Goal: Transaction & Acquisition: Book appointment/travel/reservation

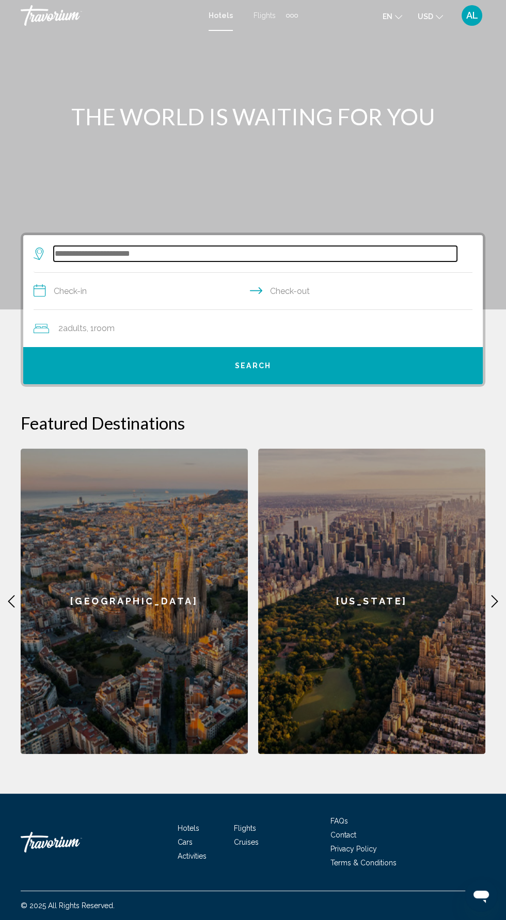
click at [224, 250] on input "Search widget" at bounding box center [255, 253] width 403 height 15
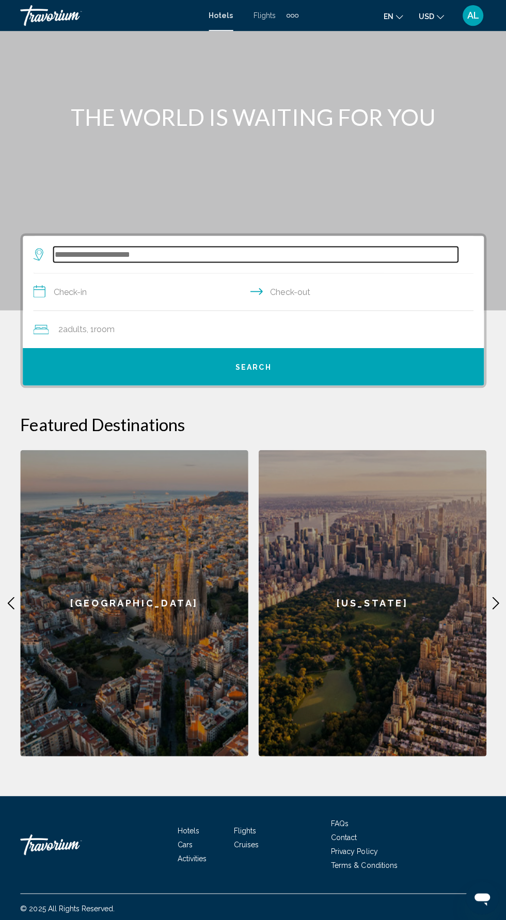
scroll to position [73, 0]
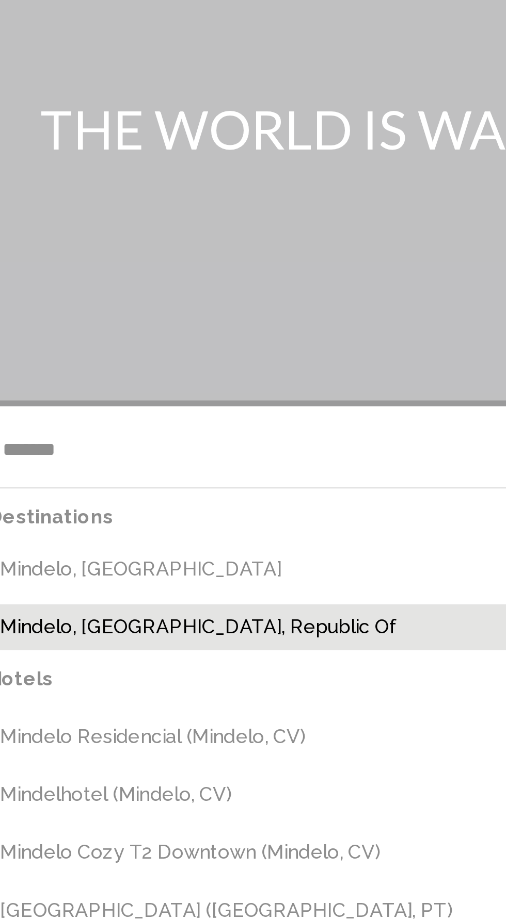
click at [156, 320] on button "Mindelo, [GEOGRAPHIC_DATA], Republic Of" at bounding box center [260, 330] width 424 height 20
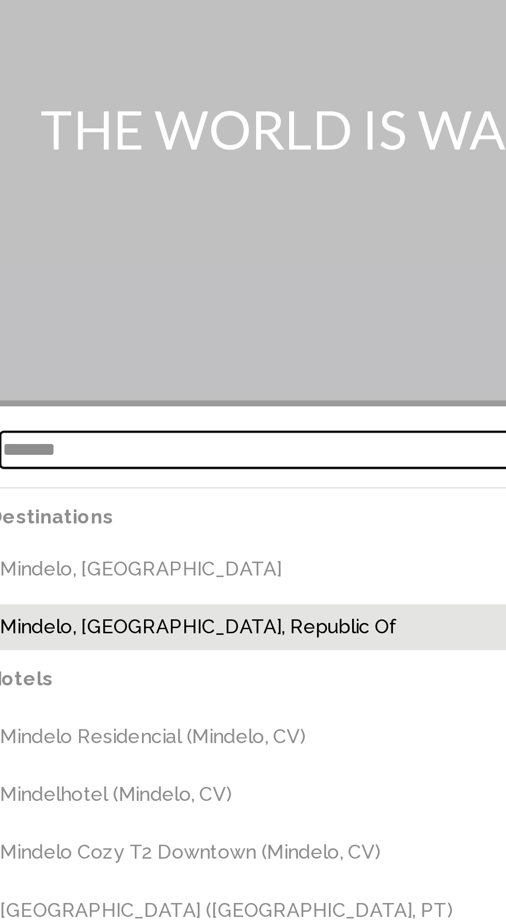
type input "**********"
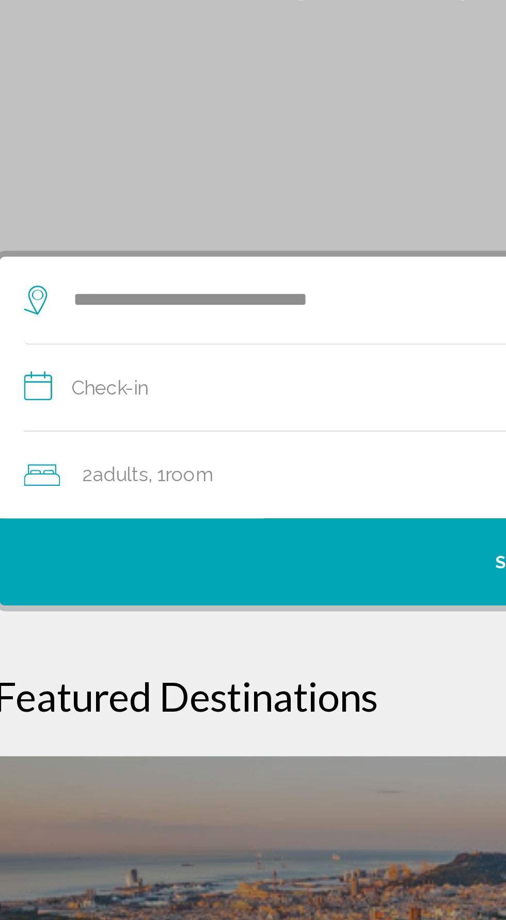
click at [60, 321] on span "2 Adult Adults" at bounding box center [72, 328] width 28 height 14
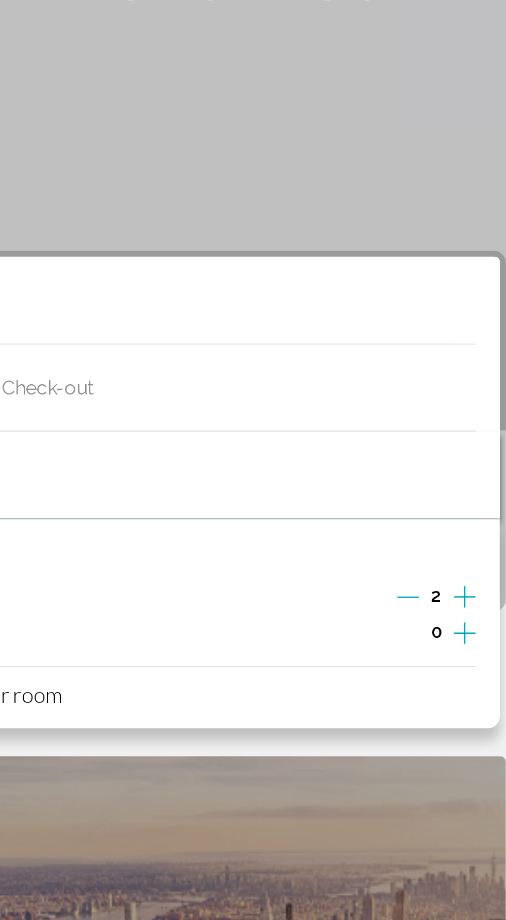
click at [463, 375] on icon "Increment adults" at bounding box center [467, 381] width 9 height 12
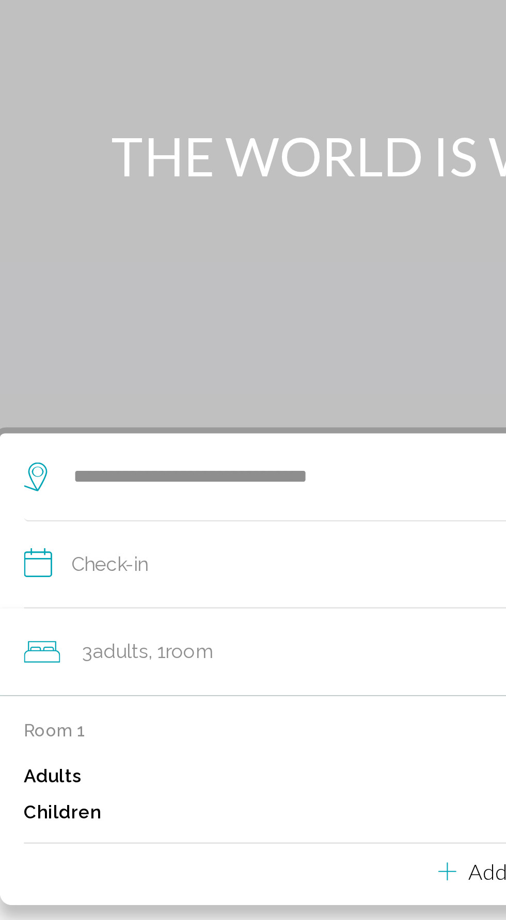
click at [148, 273] on input "**********" at bounding box center [255, 293] width 443 height 40
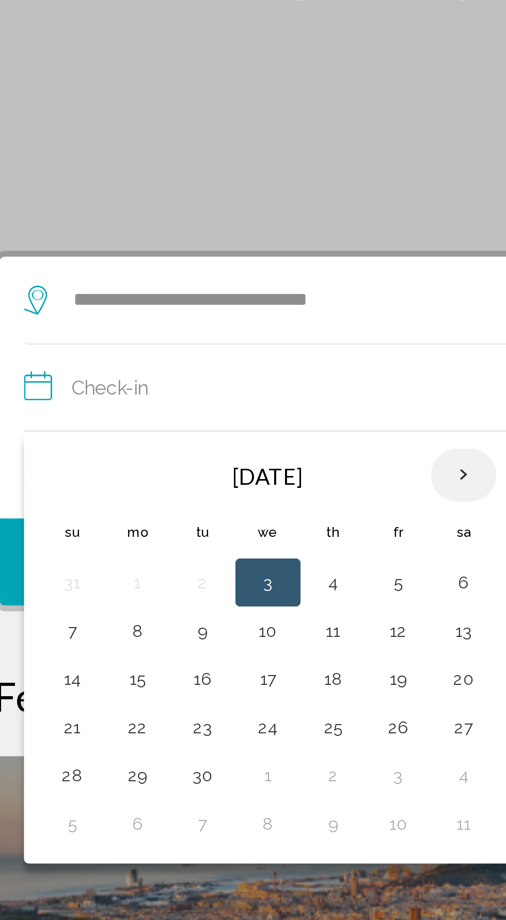
click at [222, 317] on th "Next month" at bounding box center [221, 328] width 28 height 23
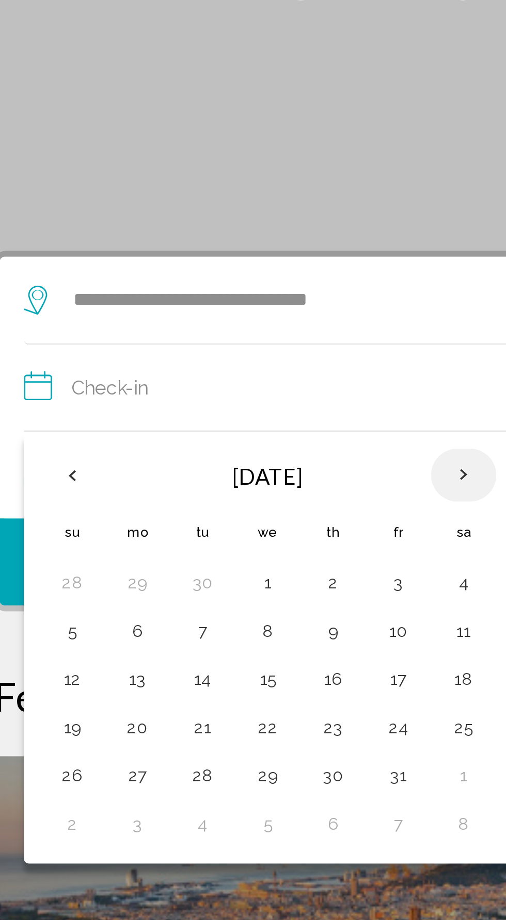
click at [219, 317] on th "Next month" at bounding box center [221, 328] width 28 height 23
click at [221, 317] on th "Next month" at bounding box center [221, 328] width 28 height 23
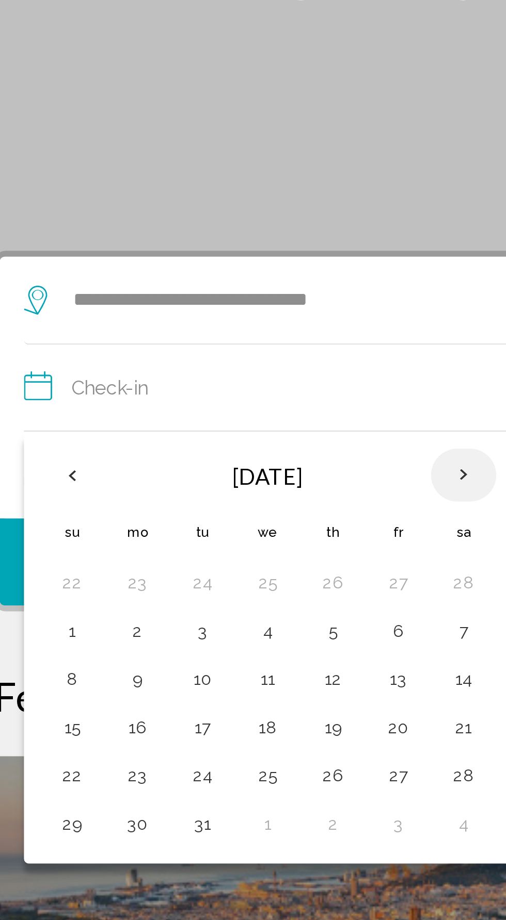
click at [223, 317] on th "Next month" at bounding box center [221, 328] width 28 height 23
click at [226, 317] on th "Next month" at bounding box center [221, 328] width 28 height 23
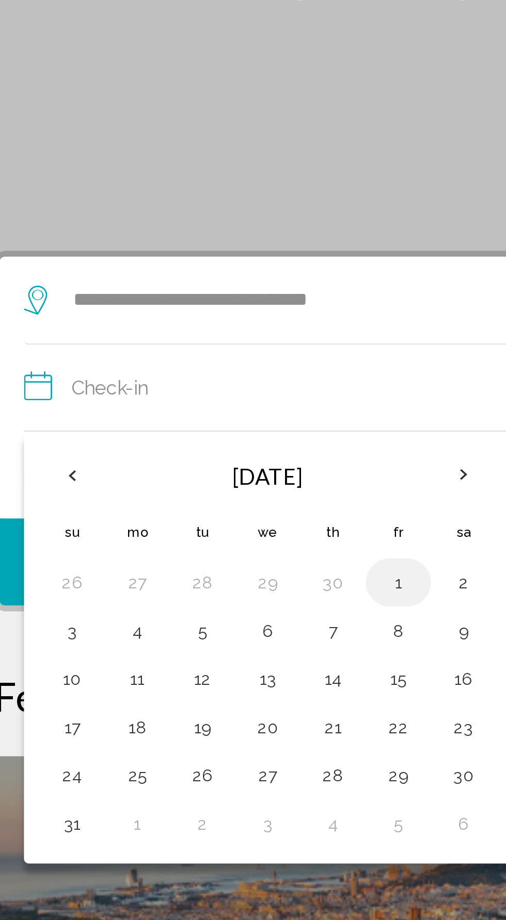
click at [198, 367] on button "1" at bounding box center [193, 374] width 17 height 14
click at [54, 388] on button "3" at bounding box center [54, 395] width 17 height 14
type input "**********"
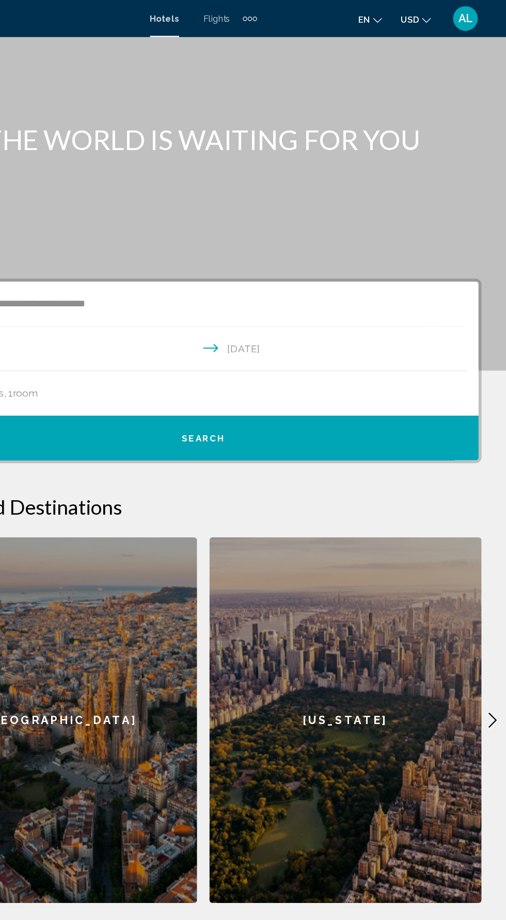
scroll to position [69, 0]
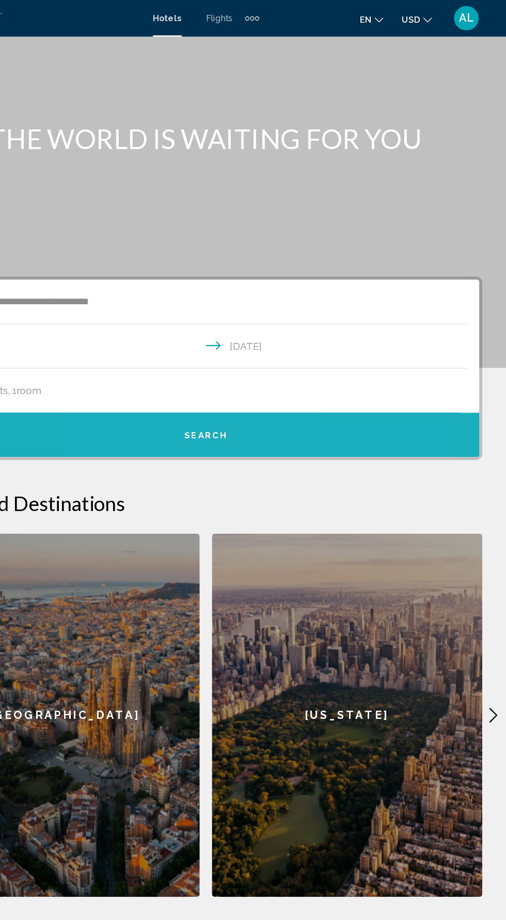
click at [258, 362] on span "Search" at bounding box center [253, 366] width 36 height 8
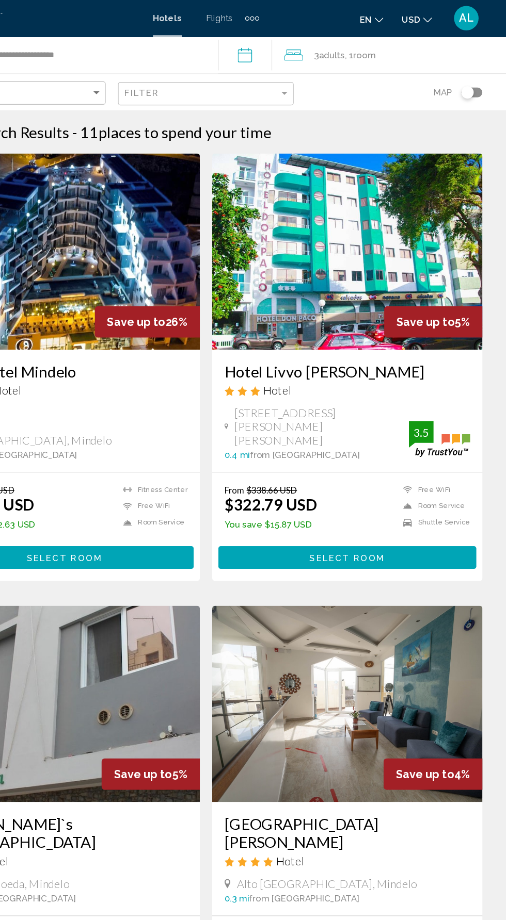
click at [435, 18] on icon "Change currency" at bounding box center [438, 16] width 7 height 7
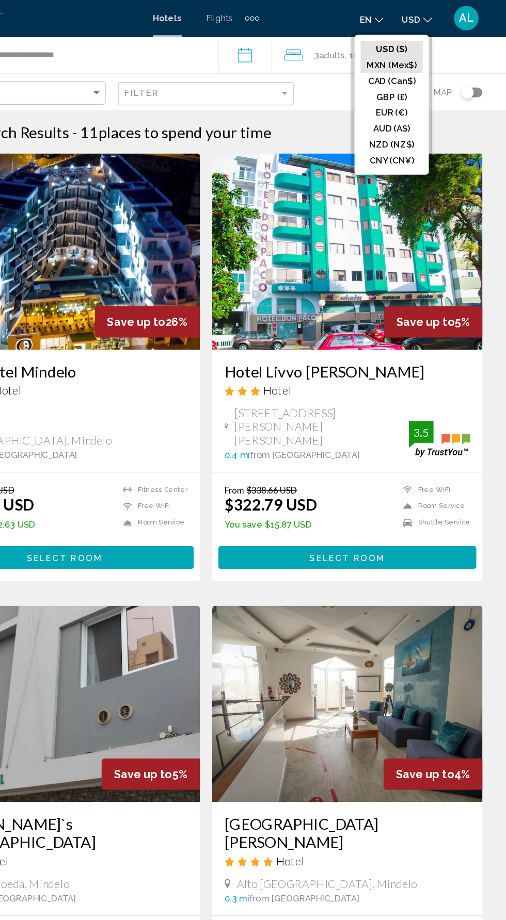
click at [421, 59] on button "MXN (Mex$)" at bounding box center [409, 54] width 52 height 13
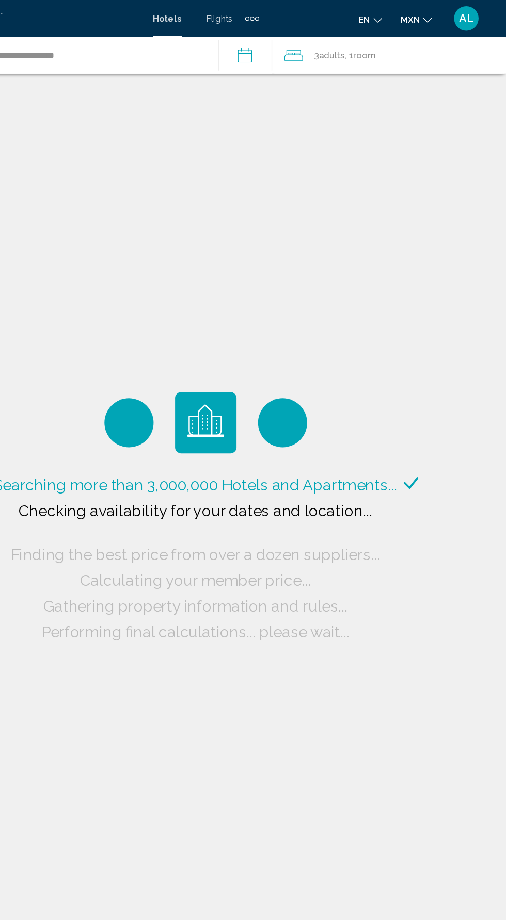
click at [439, 15] on icon "Change currency" at bounding box center [438, 16] width 7 height 7
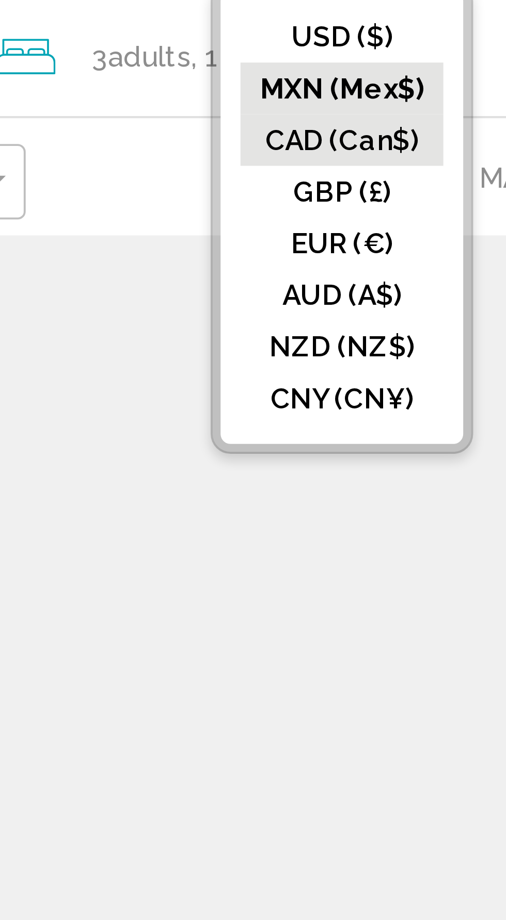
click at [424, 64] on button "CAD (Can$)" at bounding box center [408, 67] width 53 height 13
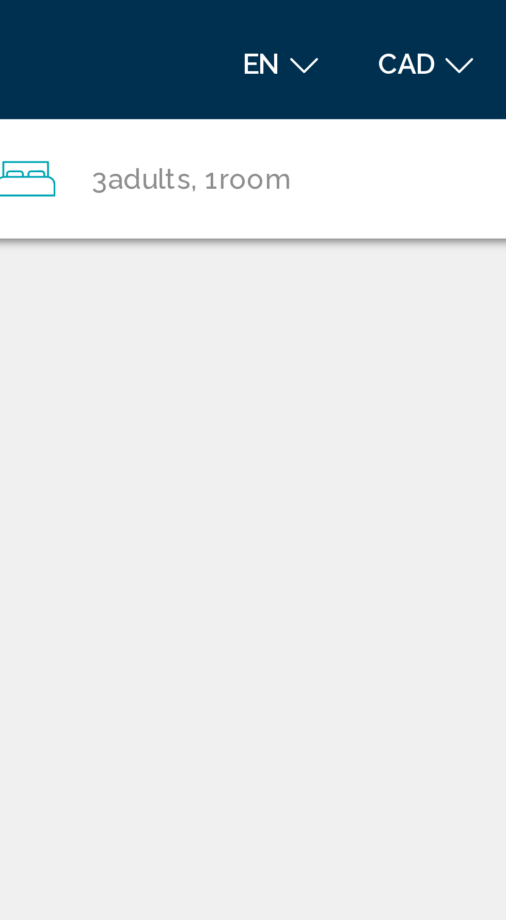
click at [400, 12] on mat-icon "Change language" at bounding box center [398, 15] width 7 height 7
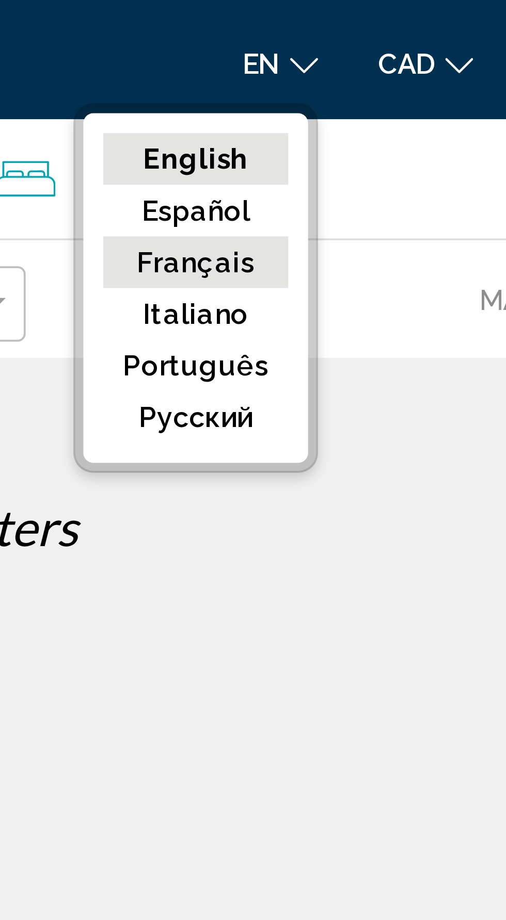
click at [386, 63] on button "Français" at bounding box center [371, 67] width 48 height 13
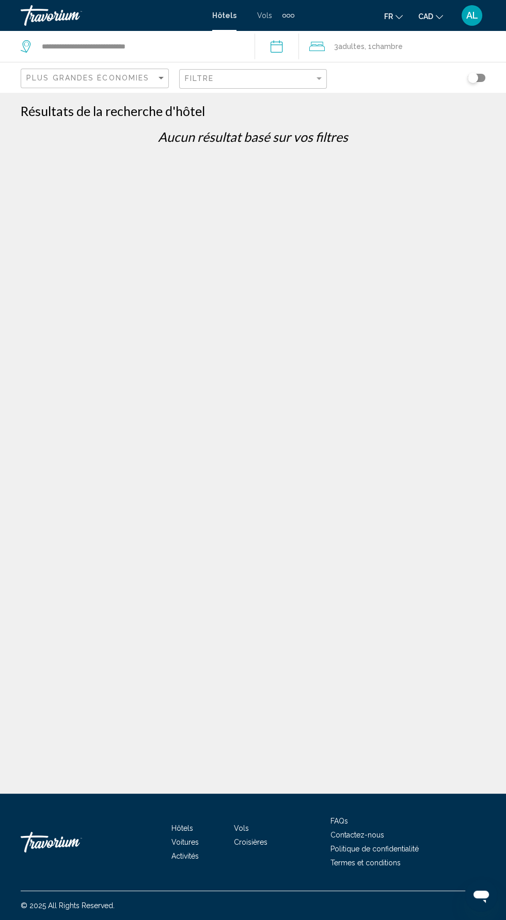
click at [485, 56] on div "3 Adulte Adultes , 1 Chambre pièces" at bounding box center [407, 46] width 197 height 31
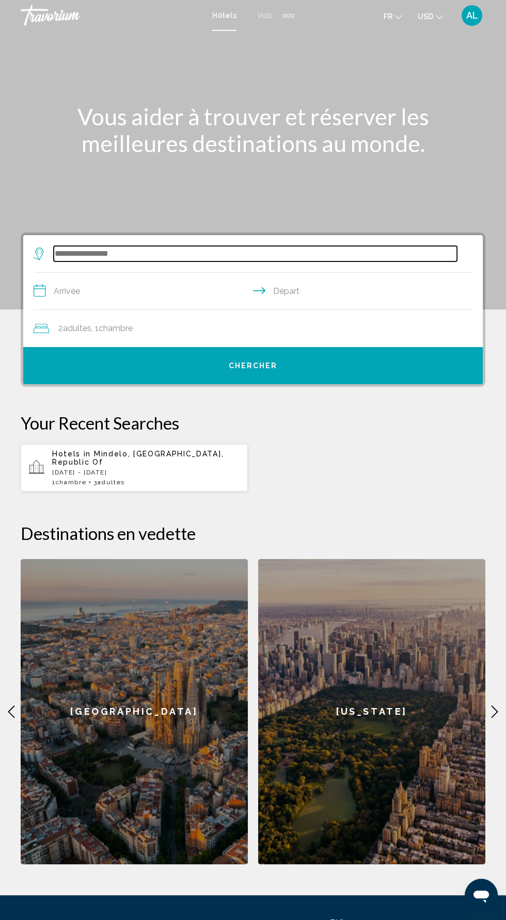
click at [121, 249] on input "Search widget" at bounding box center [255, 253] width 403 height 15
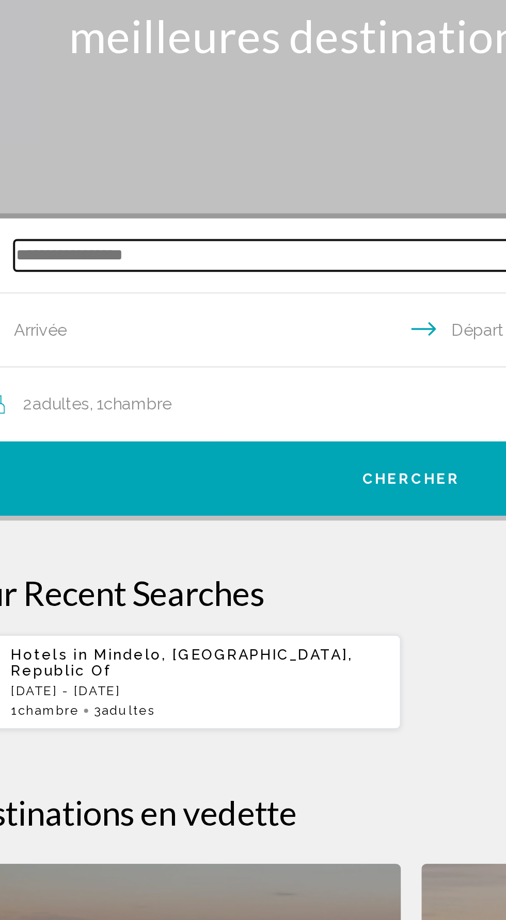
scroll to position [92, 0]
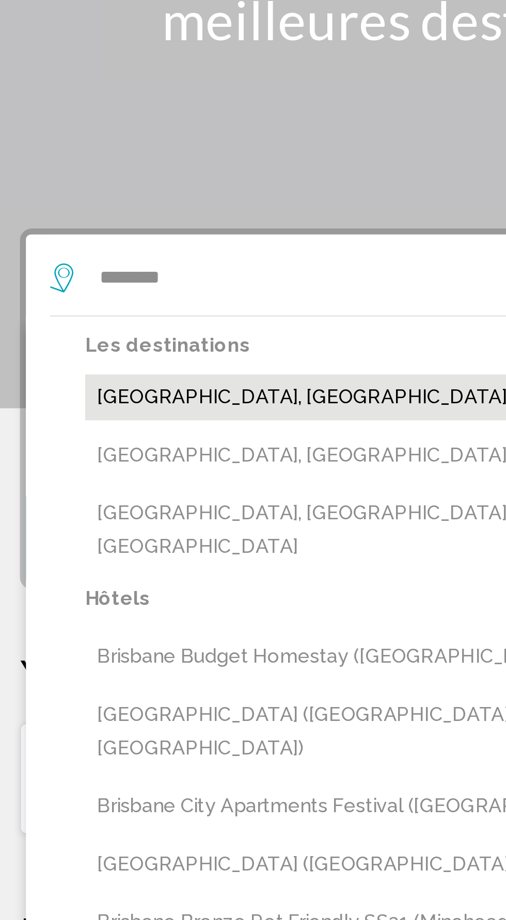
click at [189, 215] on button "[GEOGRAPHIC_DATA], [GEOGRAPHIC_DATA], [GEOGRAPHIC_DATA], [GEOGRAPHIC_DATA] (BNE)" at bounding box center [260, 213] width 424 height 20
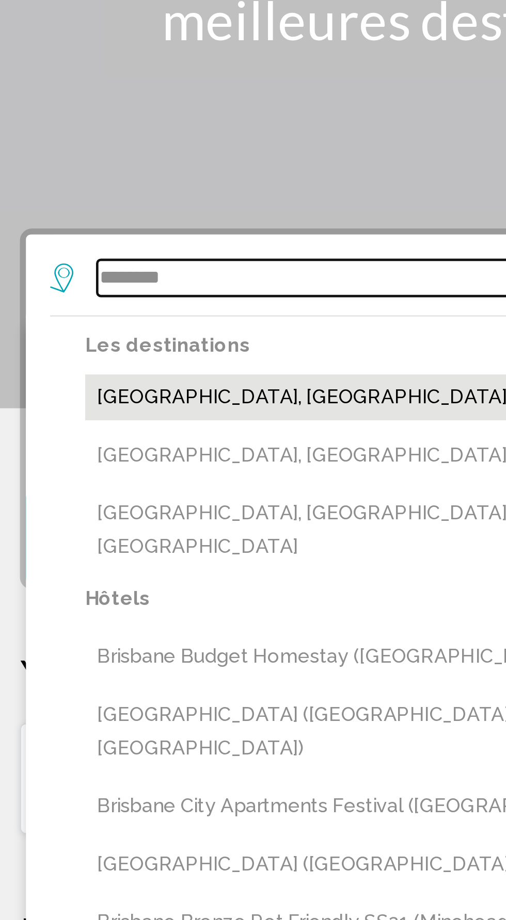
type input "**********"
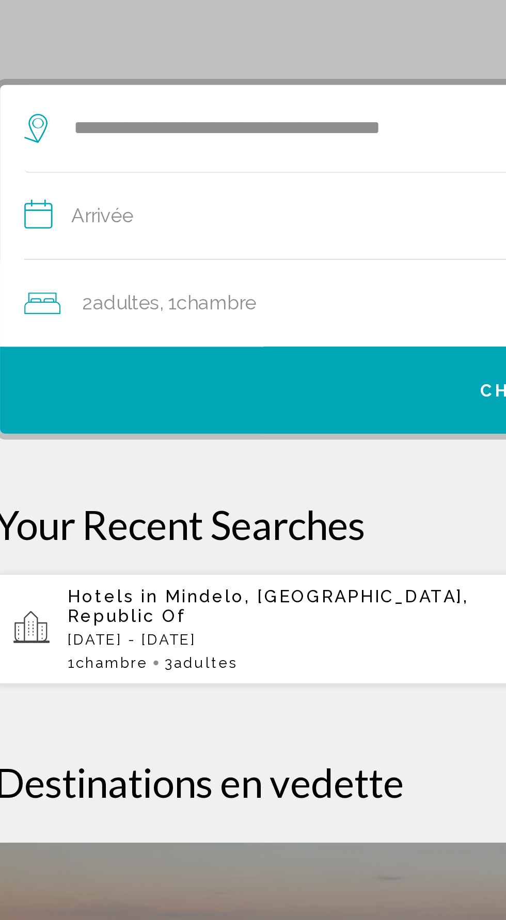
click at [138, 193] on input "**********" at bounding box center [255, 201] width 443 height 40
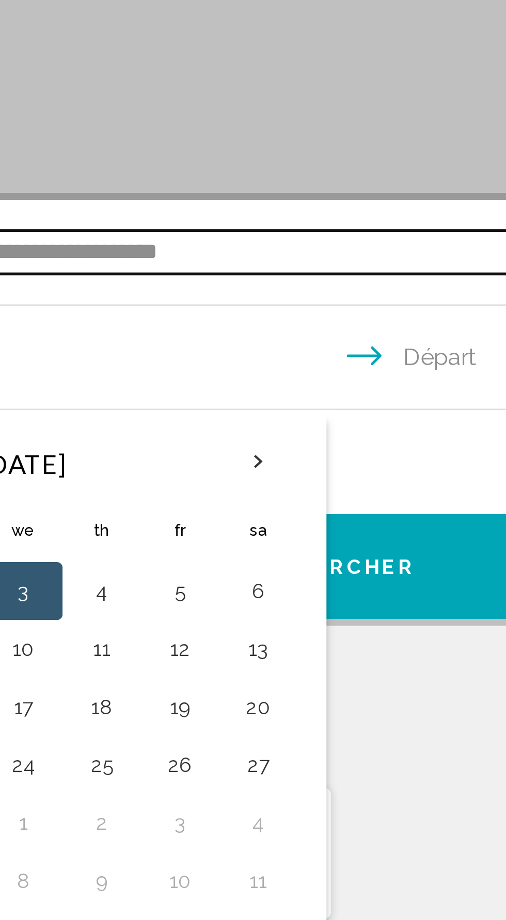
click at [289, 169] on input "**********" at bounding box center [255, 161] width 403 height 15
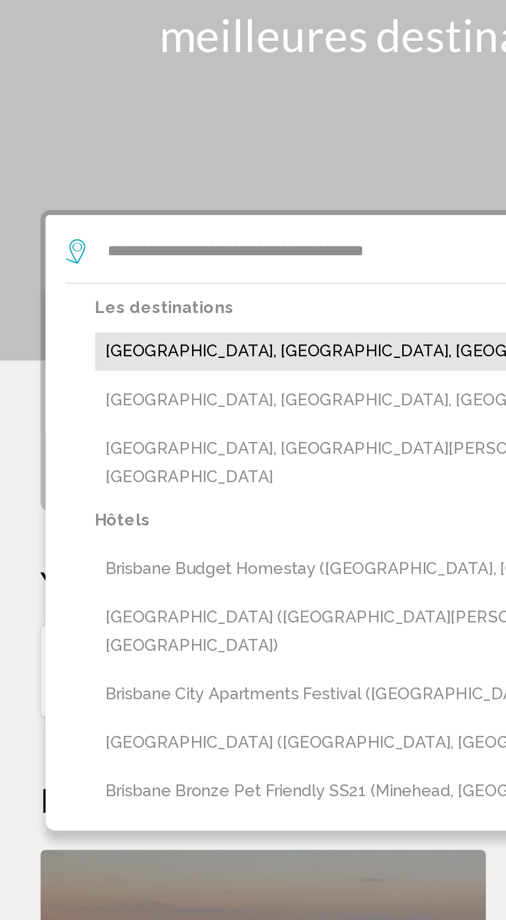
click at [188, 211] on button "[GEOGRAPHIC_DATA], [GEOGRAPHIC_DATA], [GEOGRAPHIC_DATA], [GEOGRAPHIC_DATA] (BNE)" at bounding box center [260, 213] width 424 height 20
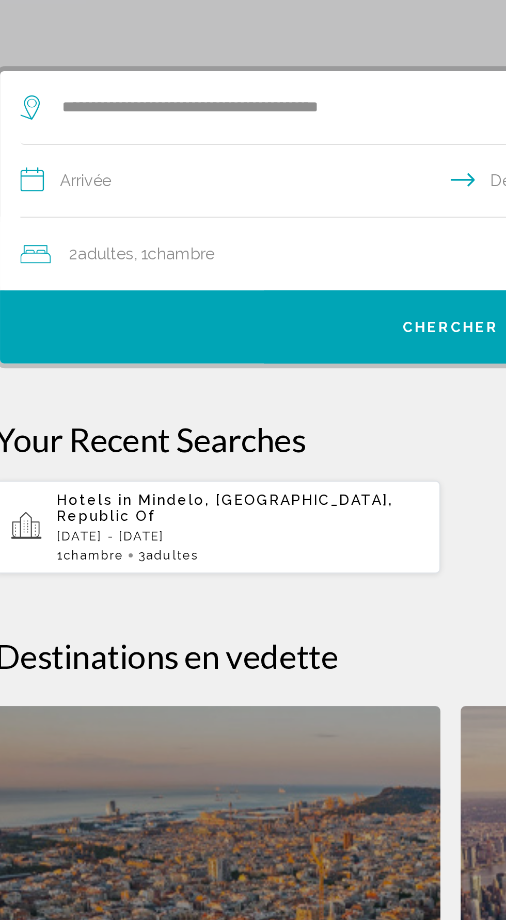
click at [63, 193] on input "**********" at bounding box center [255, 201] width 443 height 40
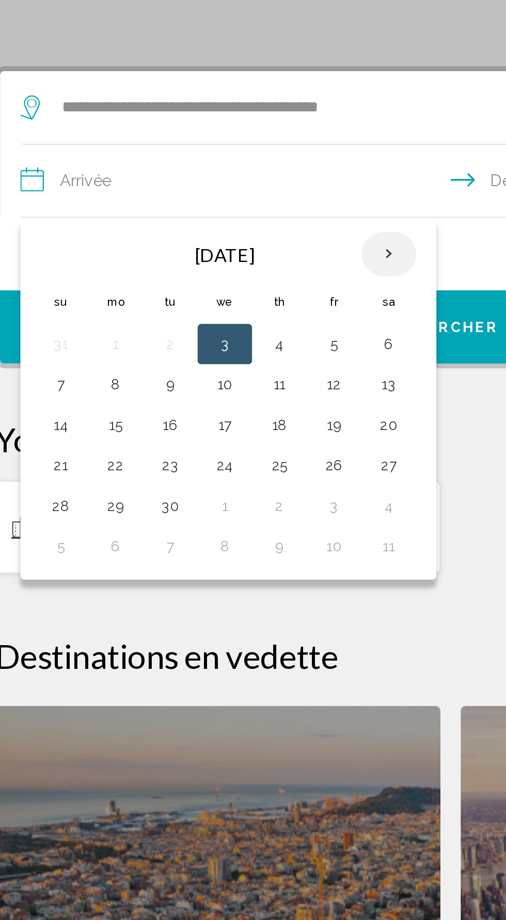
click at [224, 235] on th "Next month" at bounding box center [221, 236] width 28 height 23
click at [223, 229] on th "Next month" at bounding box center [221, 236] width 28 height 23
click at [231, 231] on th "Next month" at bounding box center [221, 236] width 28 height 23
click at [229, 234] on th "Next month" at bounding box center [221, 236] width 28 height 23
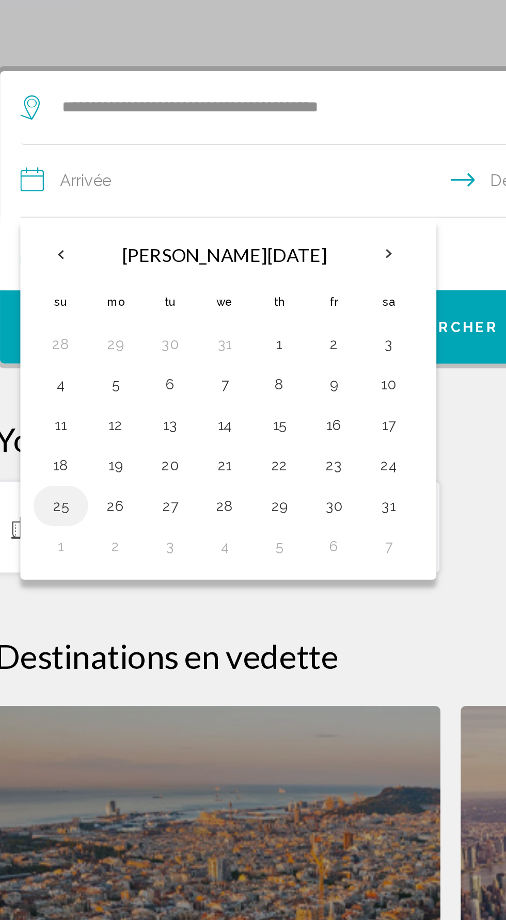
click at [58, 363] on button "25" at bounding box center [54, 365] width 17 height 14
click at [140, 365] on button "28" at bounding box center [137, 365] width 17 height 14
type input "**********"
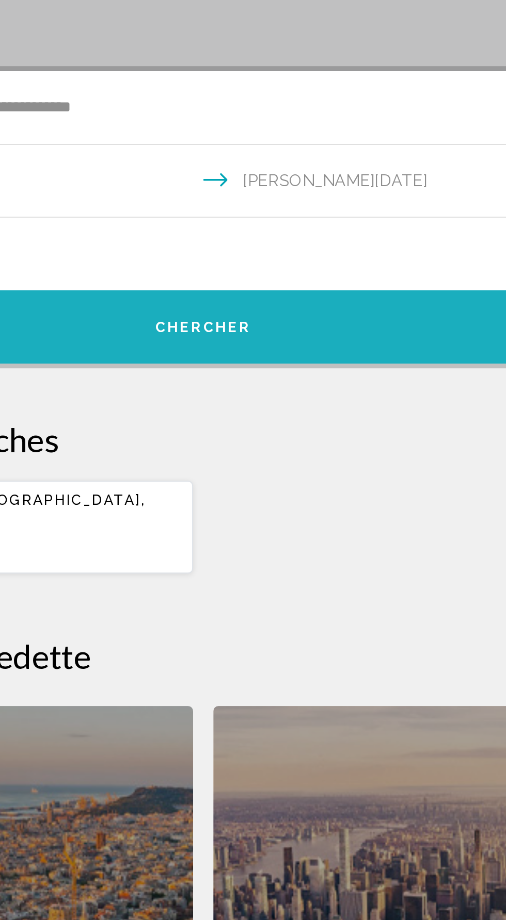
click at [309, 266] on button "Chercher" at bounding box center [252, 273] width 459 height 37
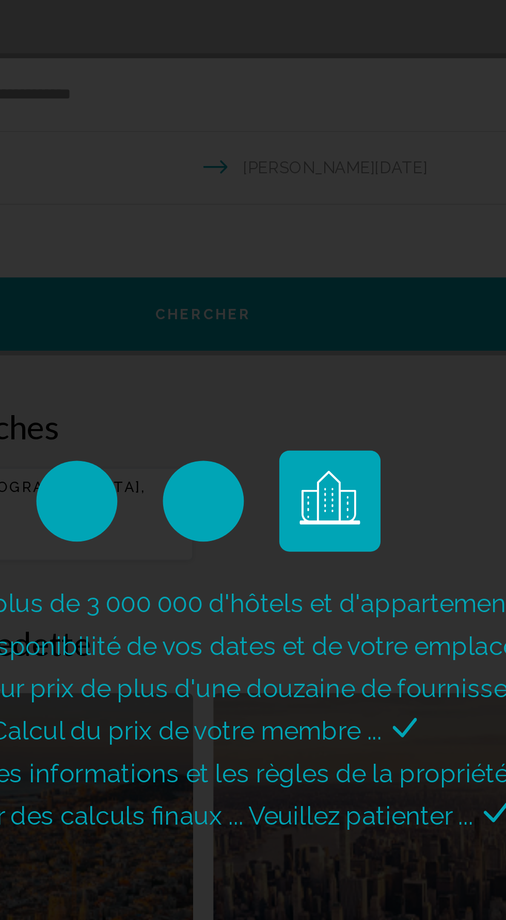
scroll to position [74, 0]
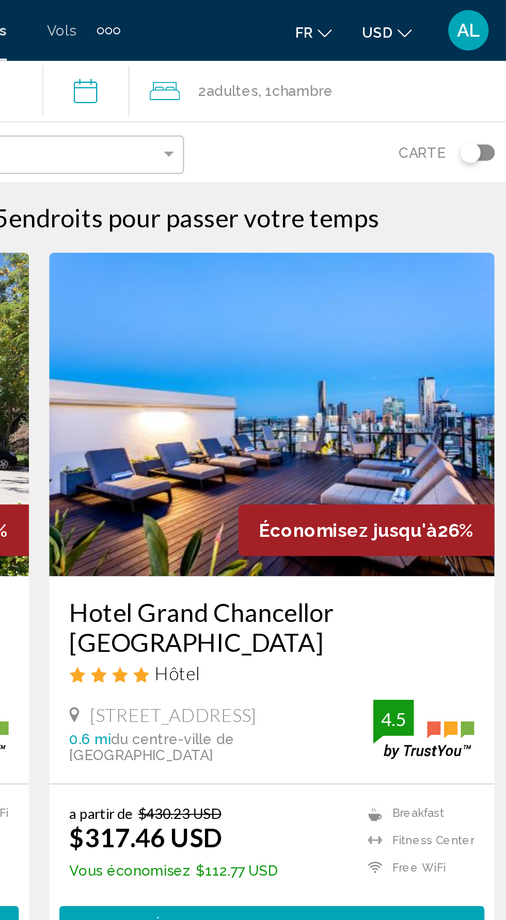
click at [436, 18] on icon "Change currency" at bounding box center [438, 16] width 7 height 7
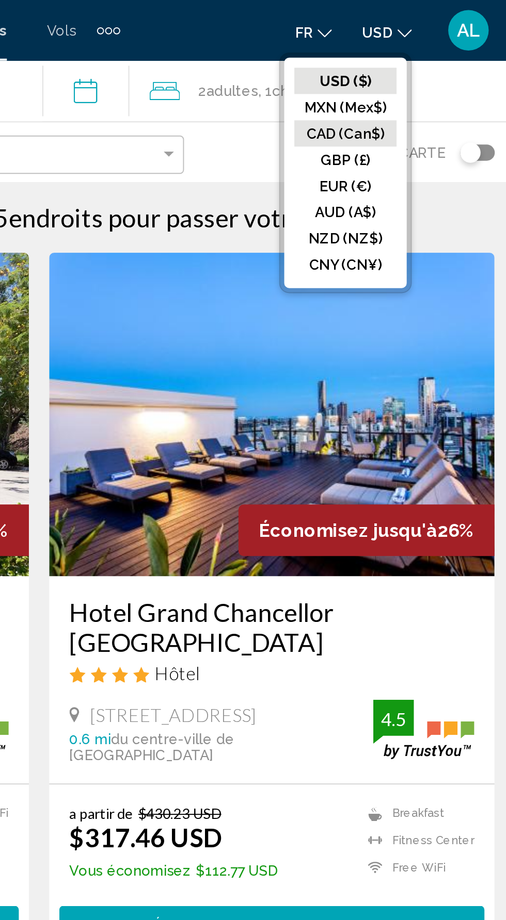
click at [412, 68] on button "CAD (Can$)" at bounding box center [409, 67] width 52 height 13
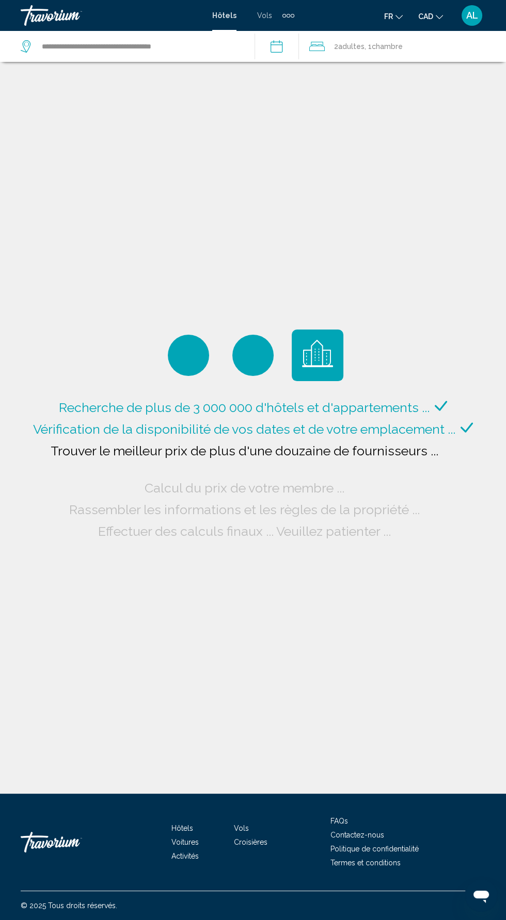
scroll to position [1, 0]
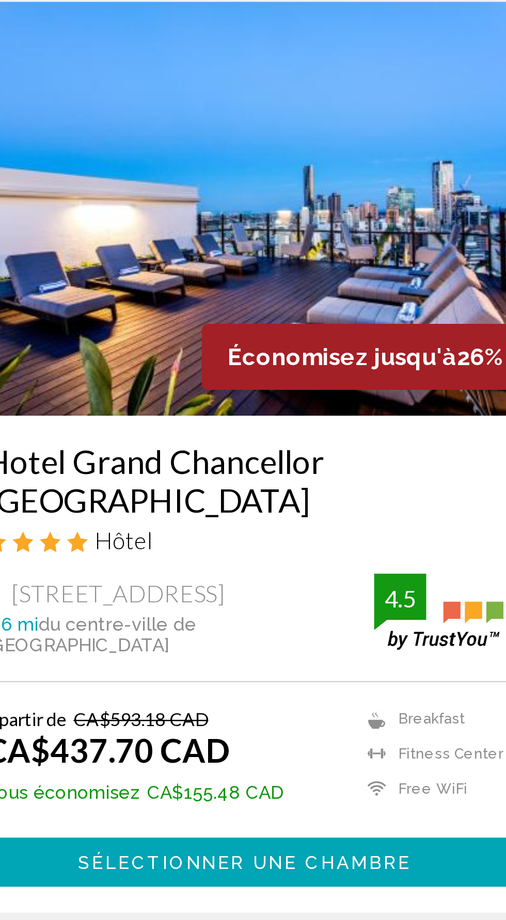
scroll to position [12, 0]
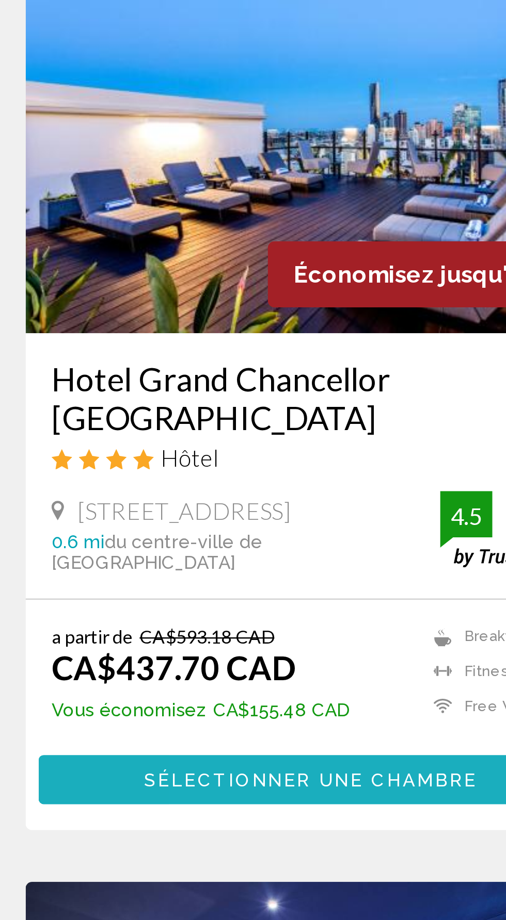
click at [401, 456] on span "Sélectionner une chambre" at bounding box center [371, 460] width 133 height 8
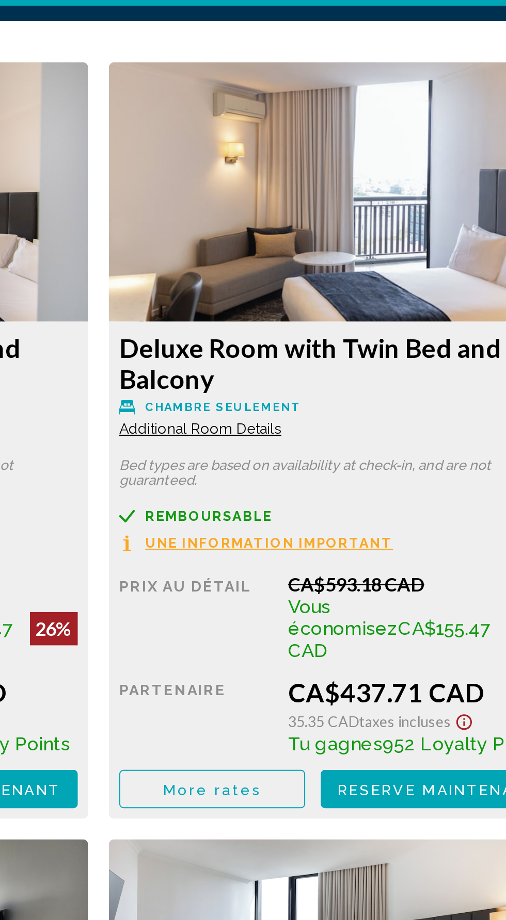
scroll to position [1451, 0]
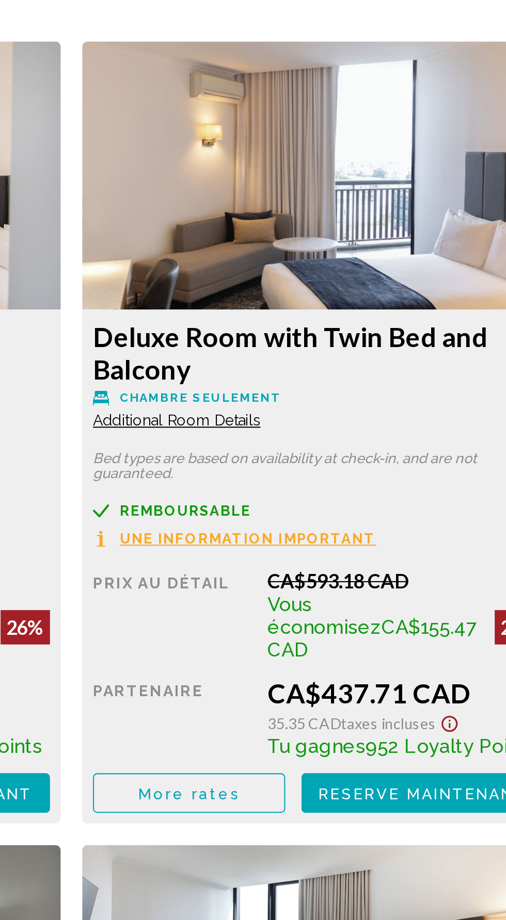
click at [201, 710] on icon "Show Taxes and Fees disclaimer" at bounding box center [197, 714] width 8 height 8
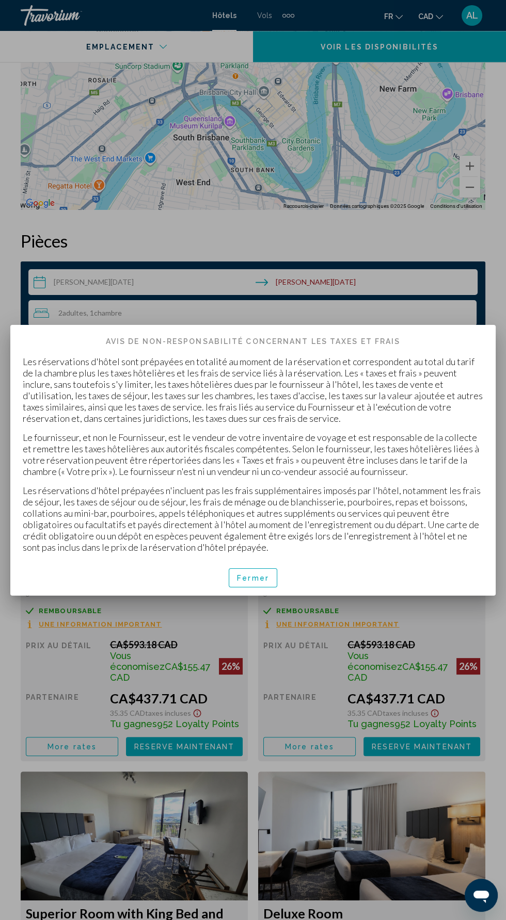
scroll to position [352, 0]
click at [266, 588] on button "Fermer" at bounding box center [253, 578] width 48 height 19
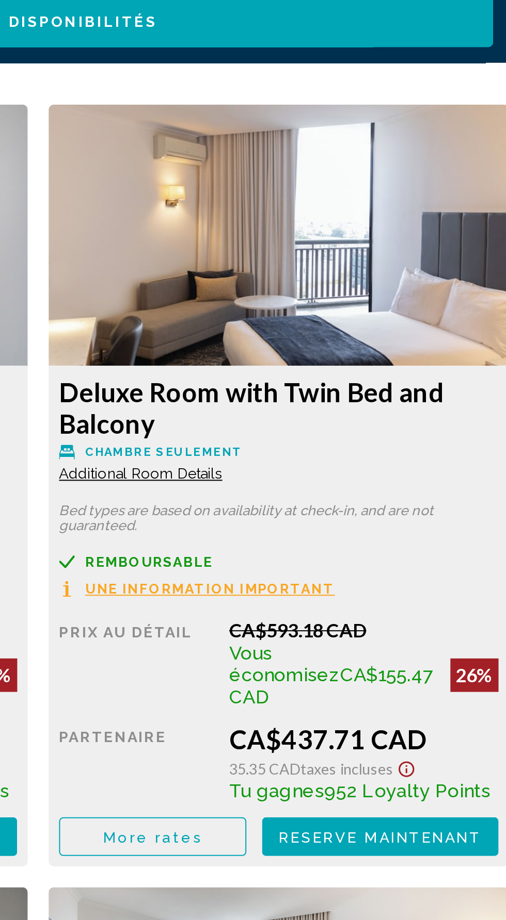
scroll to position [1451, 0]
click at [242, 609] on div "Remboursable" at bounding box center [134, 611] width 217 height 8
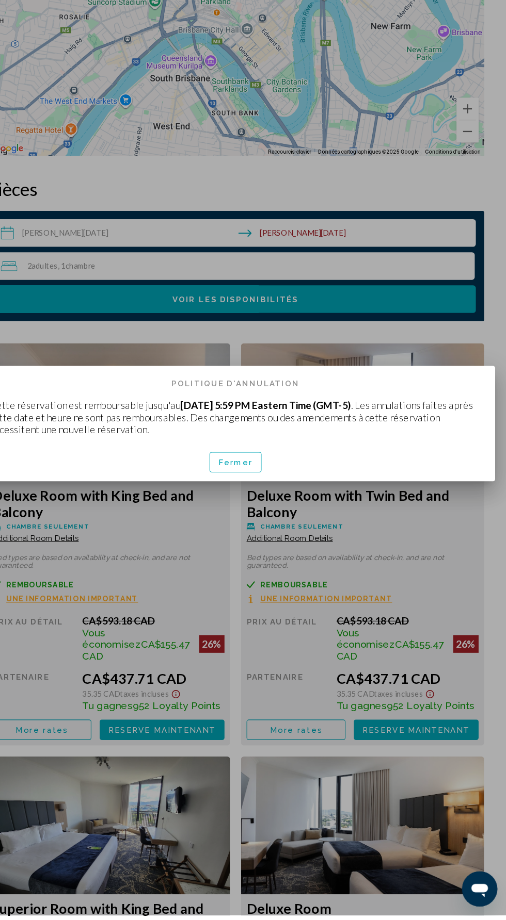
scroll to position [0, 0]
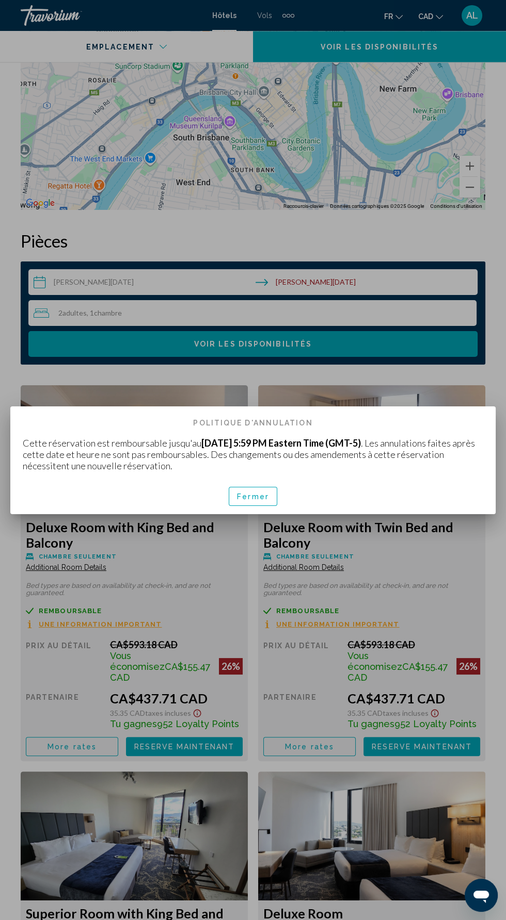
click at [366, 677] on div at bounding box center [253, 460] width 506 height 920
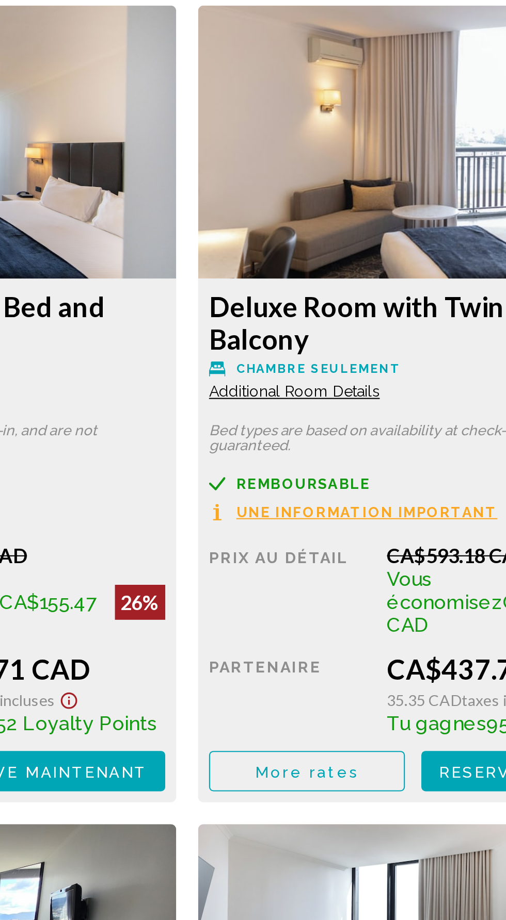
scroll to position [1604, 0]
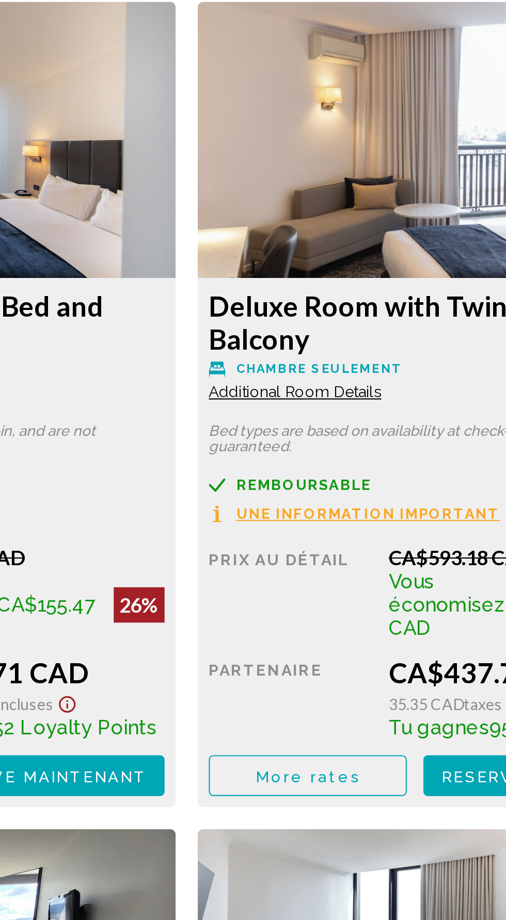
click at [106, 412] on span "Additional Room Details" at bounding box center [66, 414] width 80 height 8
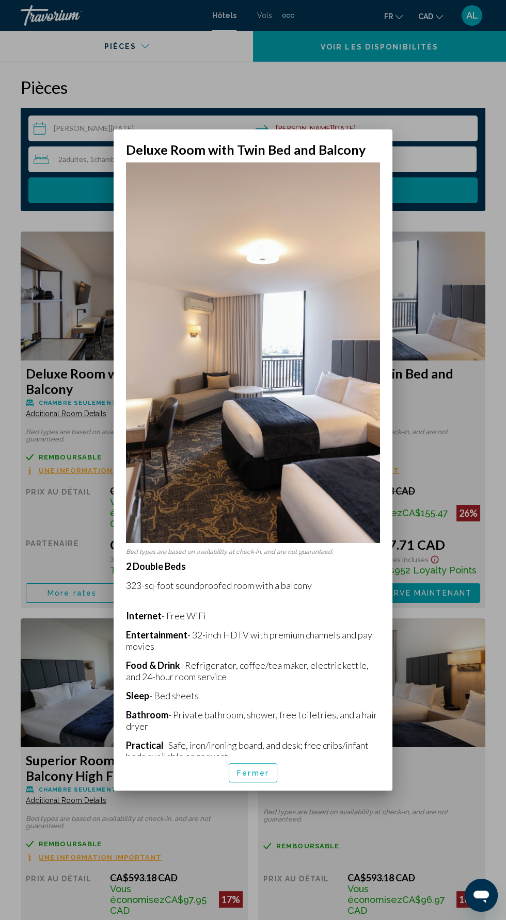
click at [452, 560] on div at bounding box center [253, 460] width 506 height 920
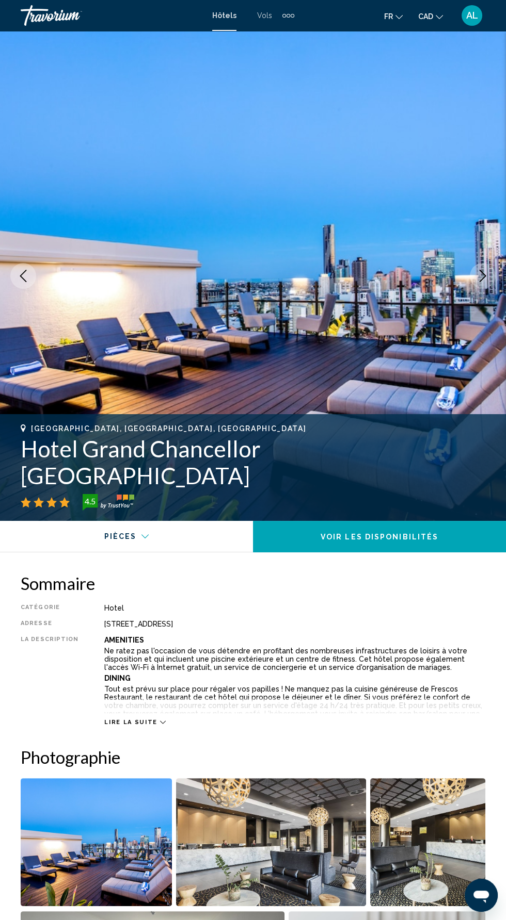
scroll to position [1604, 0]
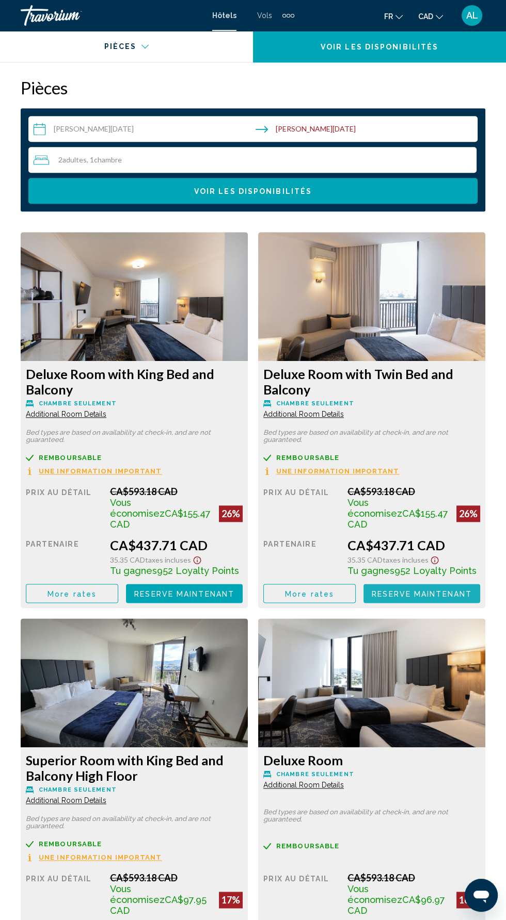
click at [234, 590] on span "Reserve maintenant" at bounding box center [184, 594] width 100 height 8
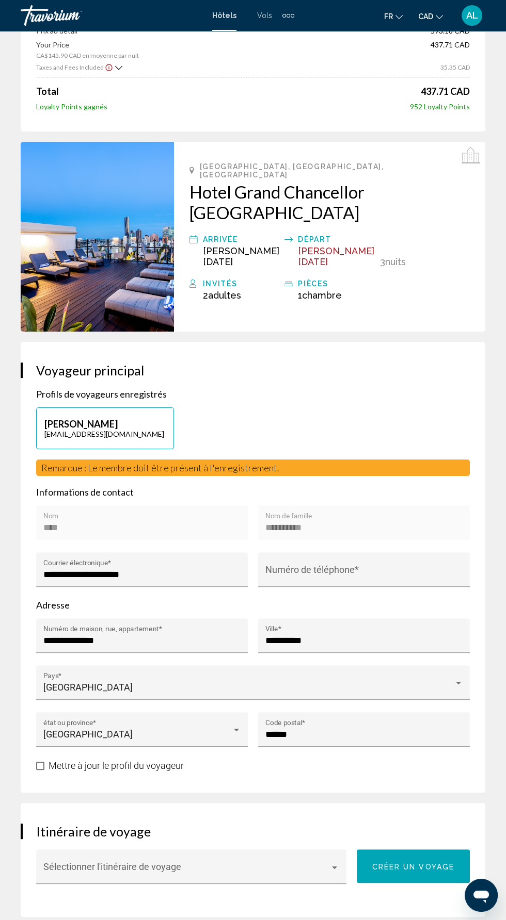
scroll to position [161, 0]
click at [334, 867] on div "Main content" at bounding box center [334, 868] width 5 height 3
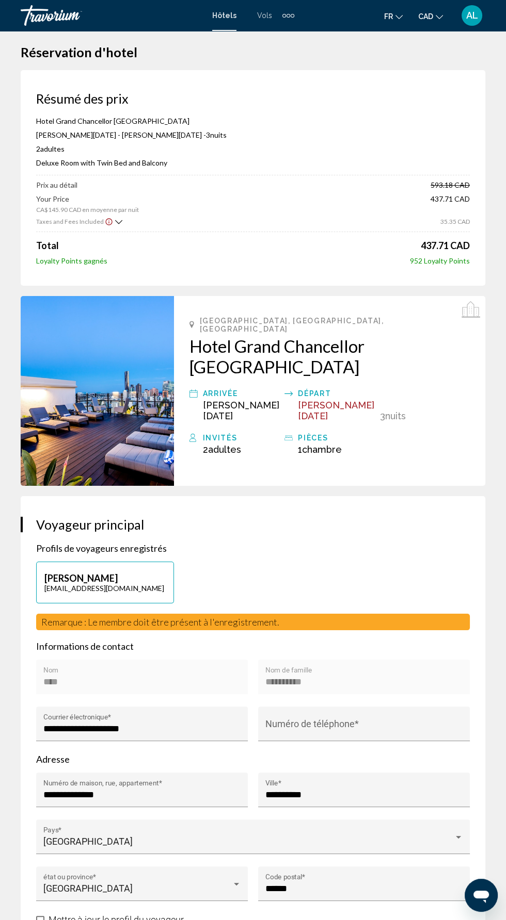
scroll to position [7, 0]
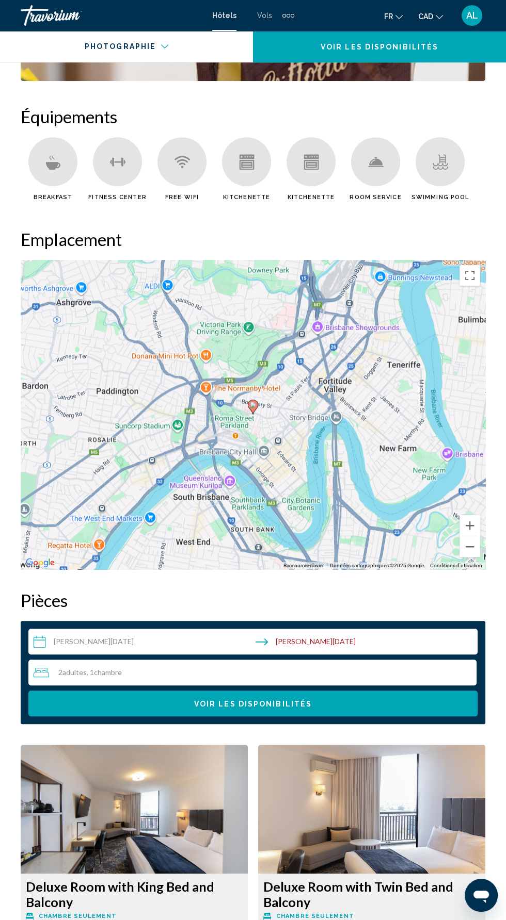
scroll to position [1094, 0]
